Goal: Information Seeking & Learning: Learn about a topic

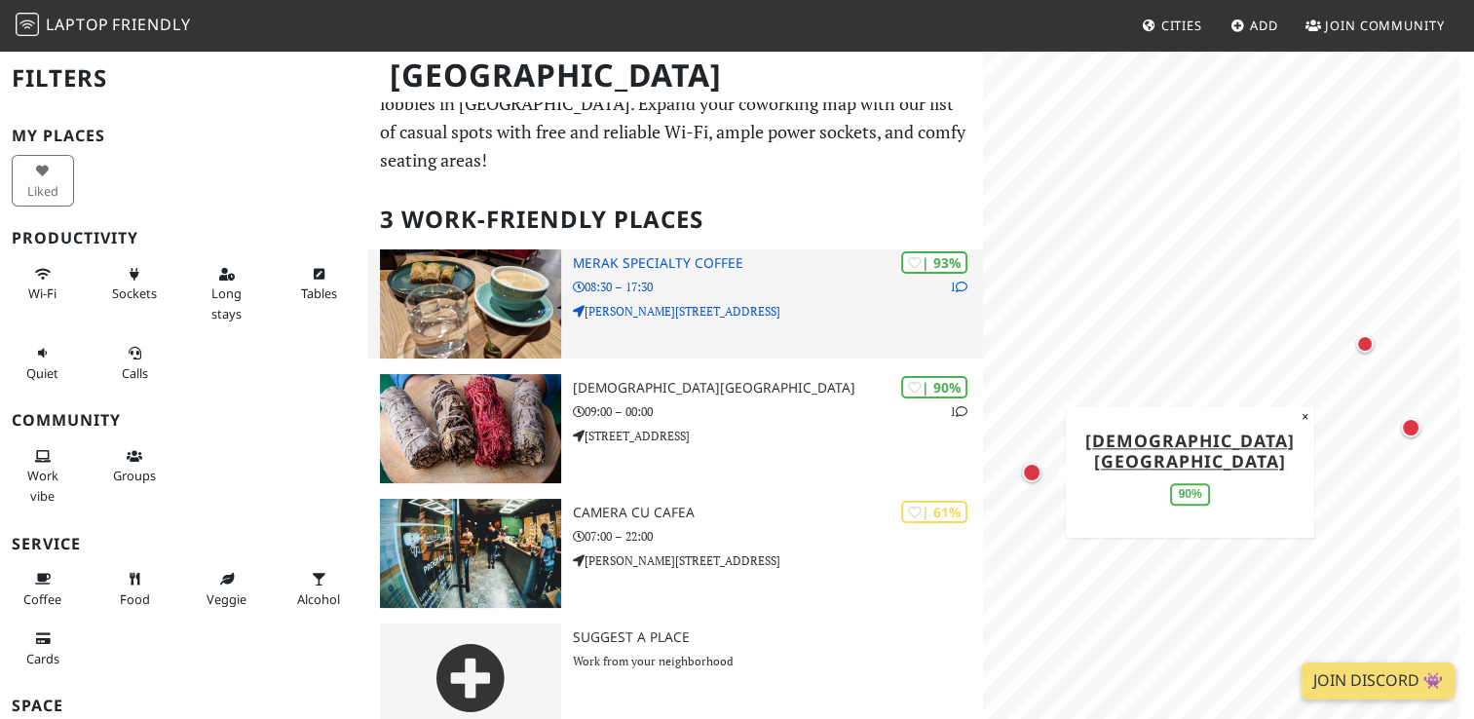
scroll to position [18, 0]
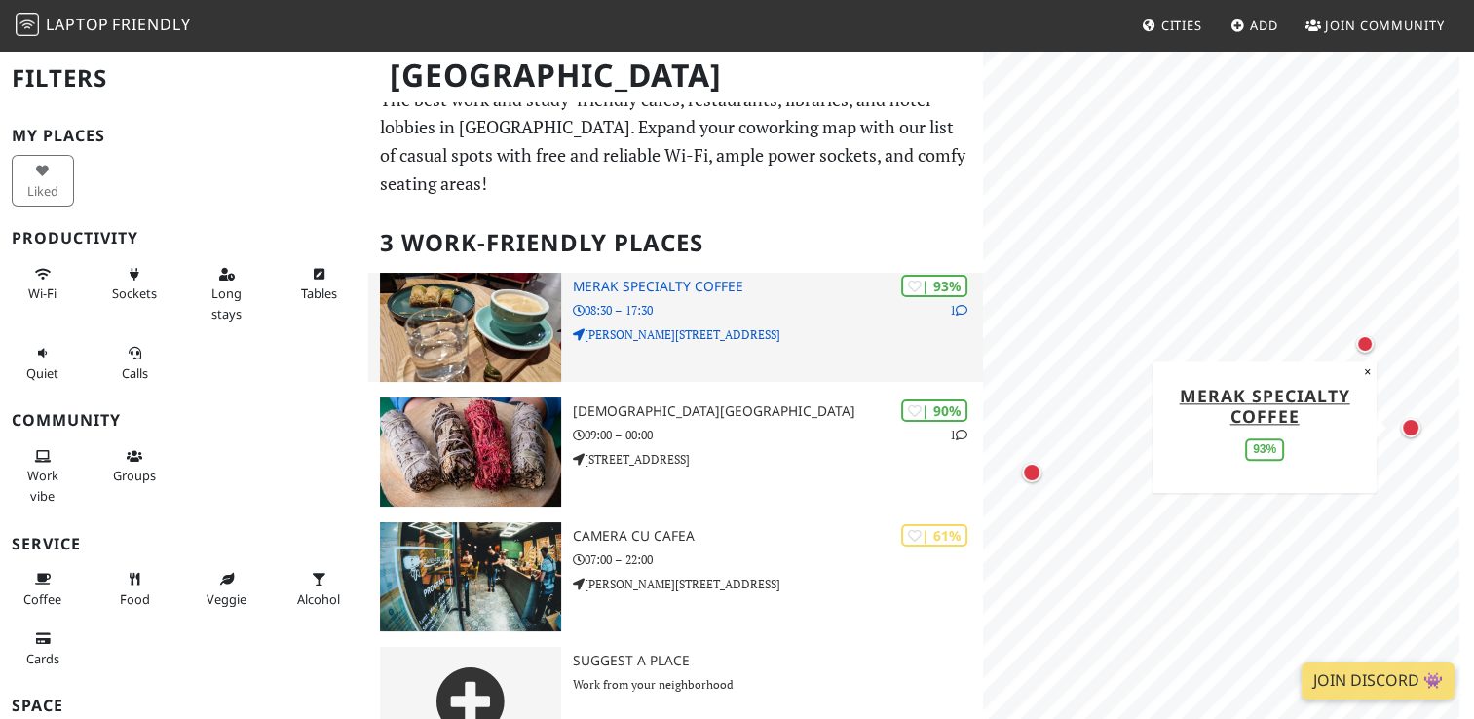
click at [634, 279] on h3 "Merak Specialty Coffee" at bounding box center [777, 287] width 409 height 17
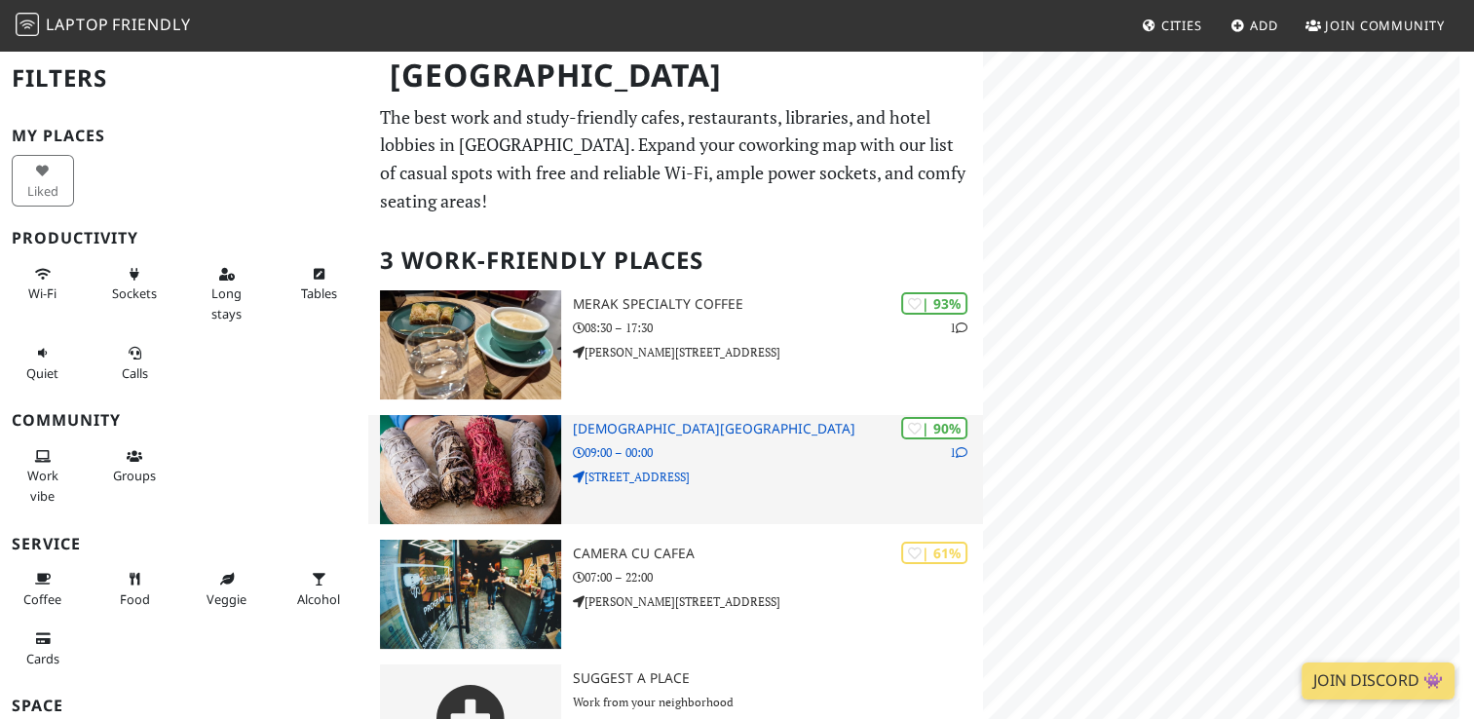
click at [608, 415] on div "| 90% 1 Palo Santo România 09:00 – 00:00 Strada Bistriței 8" at bounding box center [777, 469] width 409 height 109
